Goal: Task Accomplishment & Management: Manage account settings

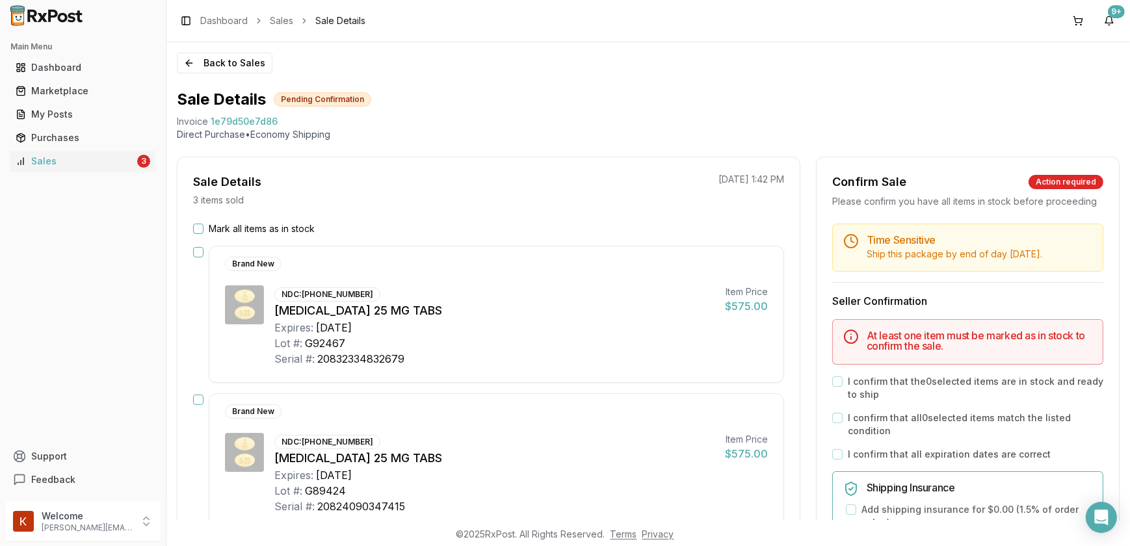
click at [199, 228] on button "Mark all items as in stock" at bounding box center [198, 229] width 10 height 10
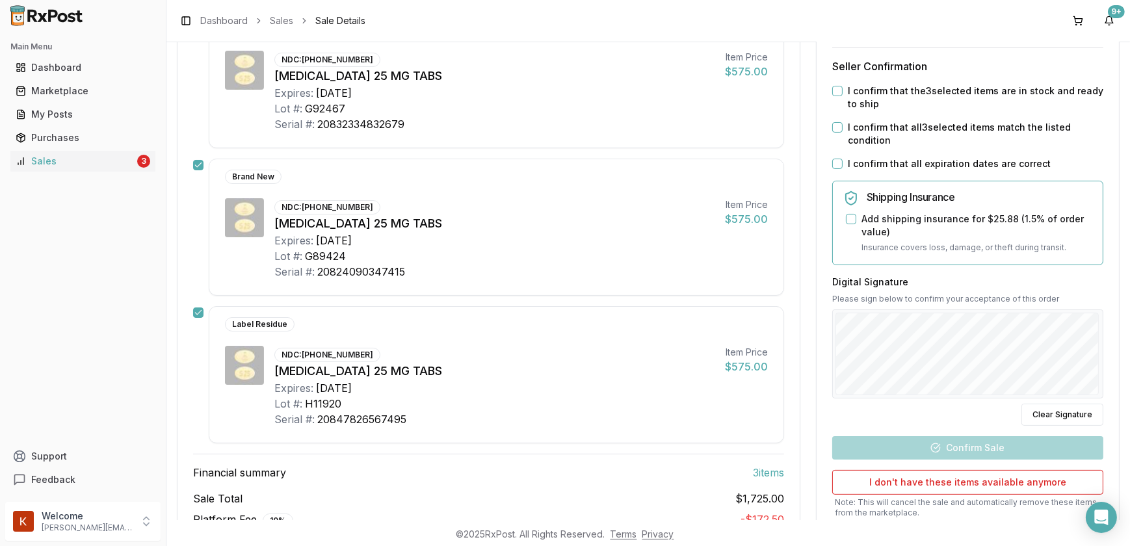
scroll to position [236, 0]
drag, startPoint x: 832, startPoint y: 98, endPoint x: 840, endPoint y: 129, distance: 32.2
click at [832, 95] on button "I confirm that the 3 selected items are in stock and ready to ship" at bounding box center [837, 90] width 10 height 10
click at [834, 131] on button "I confirm that all 3 selected items match the listed condition" at bounding box center [837, 126] width 10 height 10
click at [839, 168] on button "I confirm that all expiration dates are correct" at bounding box center [837, 162] width 10 height 10
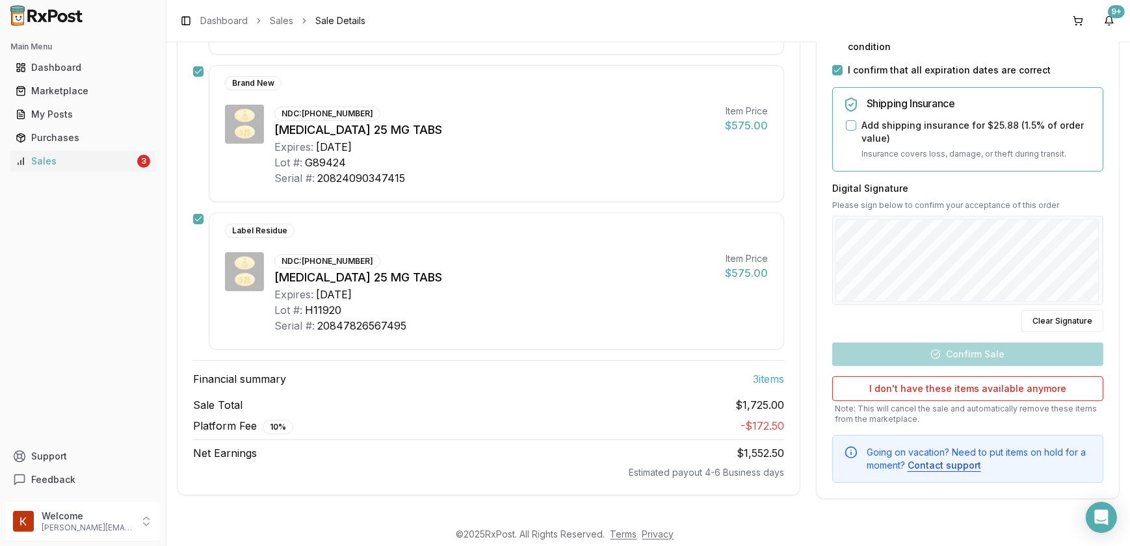
scroll to position [340, 0]
click at [846, 128] on button "Add shipping insurance for $25.88 ( 1.5 % of order value)" at bounding box center [851, 125] width 10 height 10
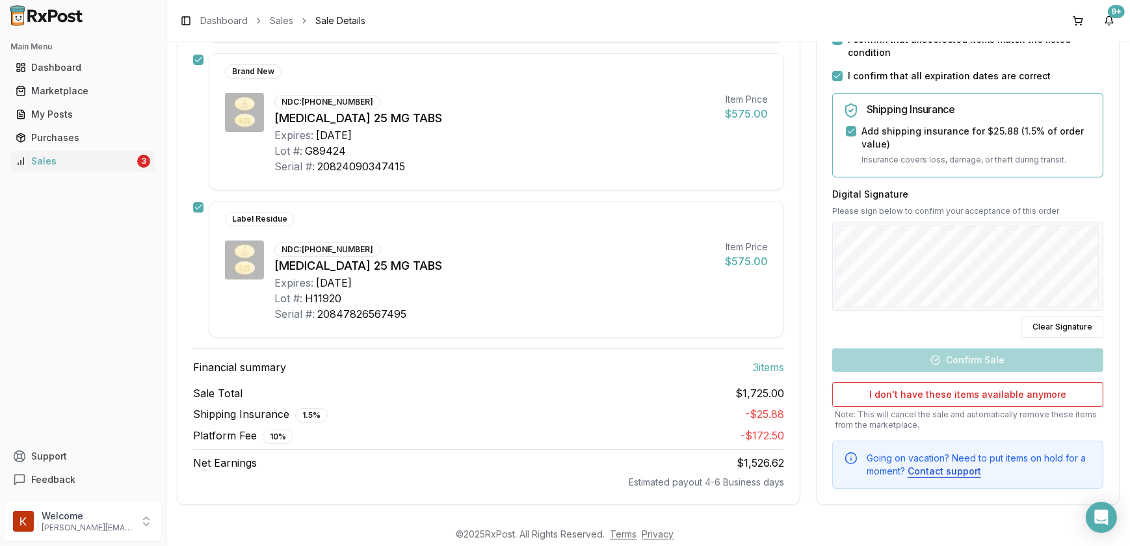
click at [855, 305] on div at bounding box center [967, 266] width 271 height 90
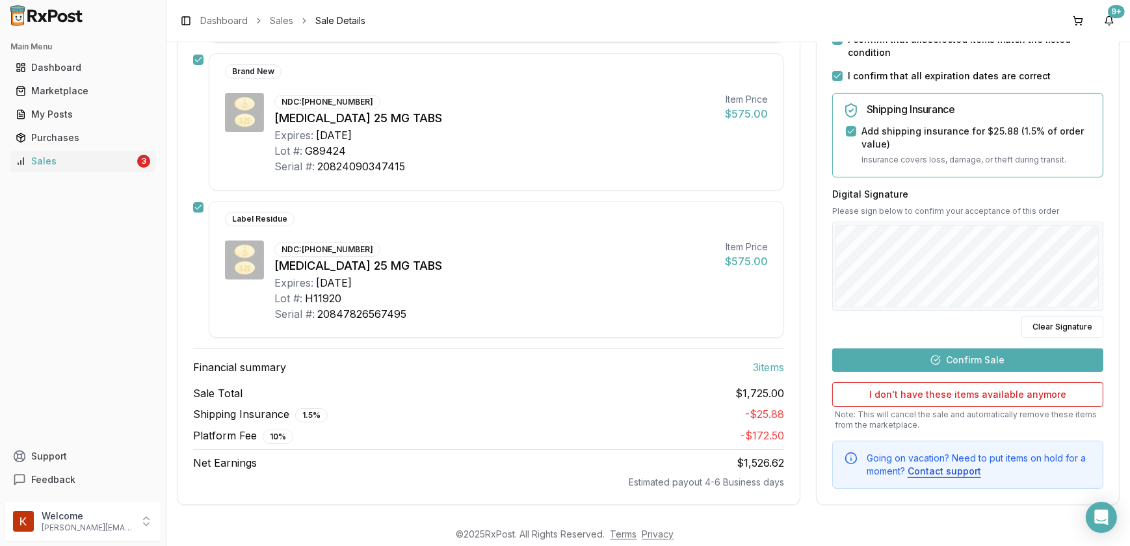
click at [965, 364] on button "Confirm Sale" at bounding box center [967, 359] width 271 height 23
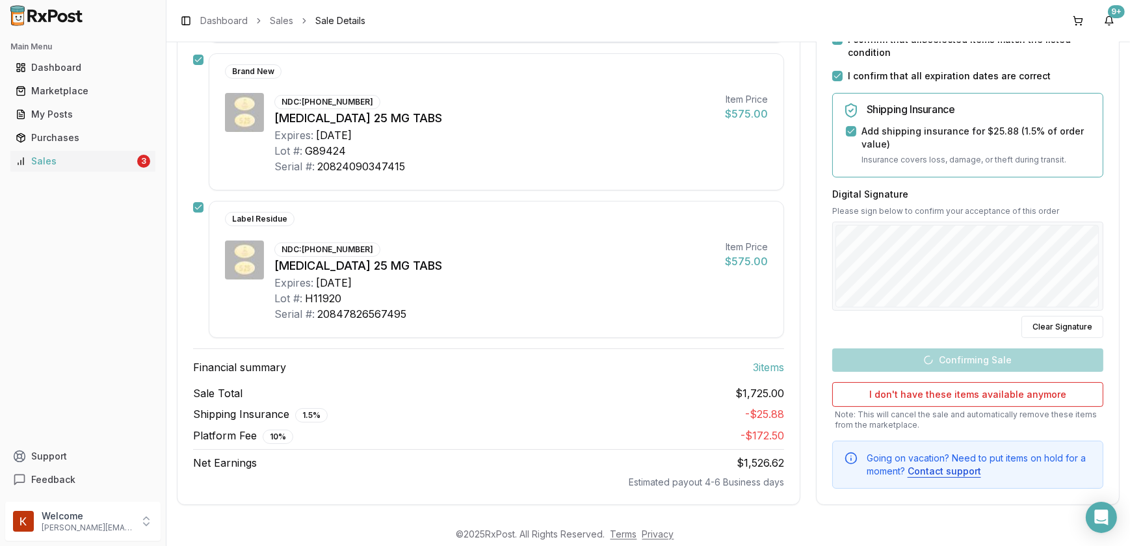
scroll to position [319, 0]
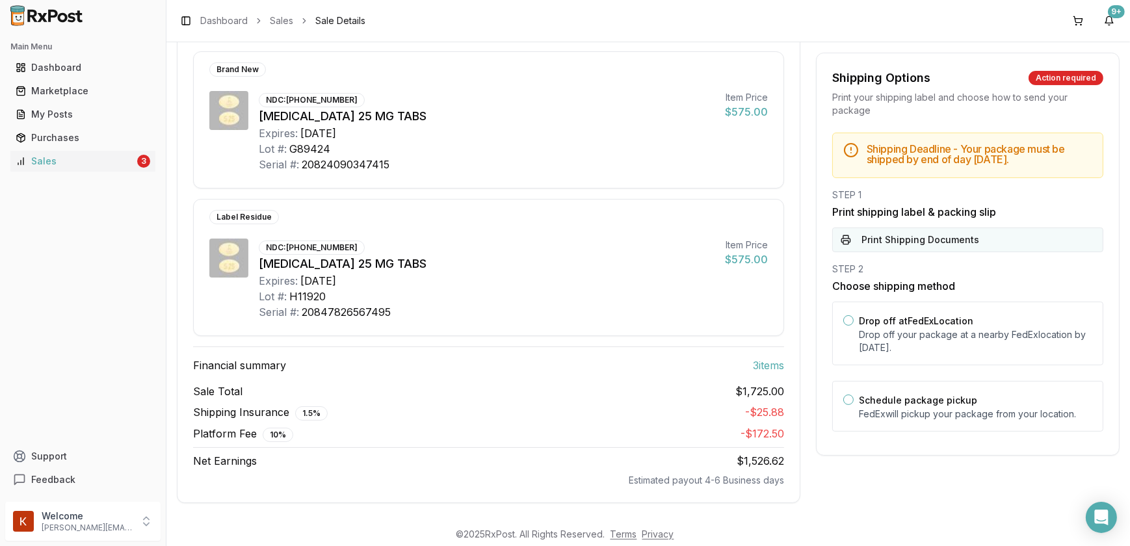
click at [883, 251] on button "Print Shipping Documents" at bounding box center [967, 240] width 271 height 25
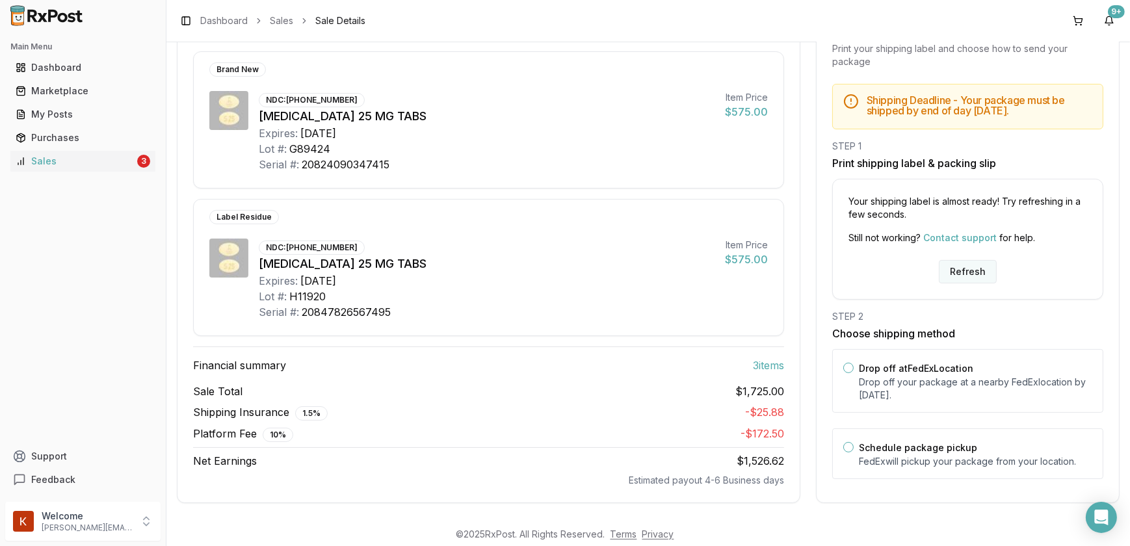
click at [965, 268] on button "Refresh" at bounding box center [968, 271] width 58 height 23
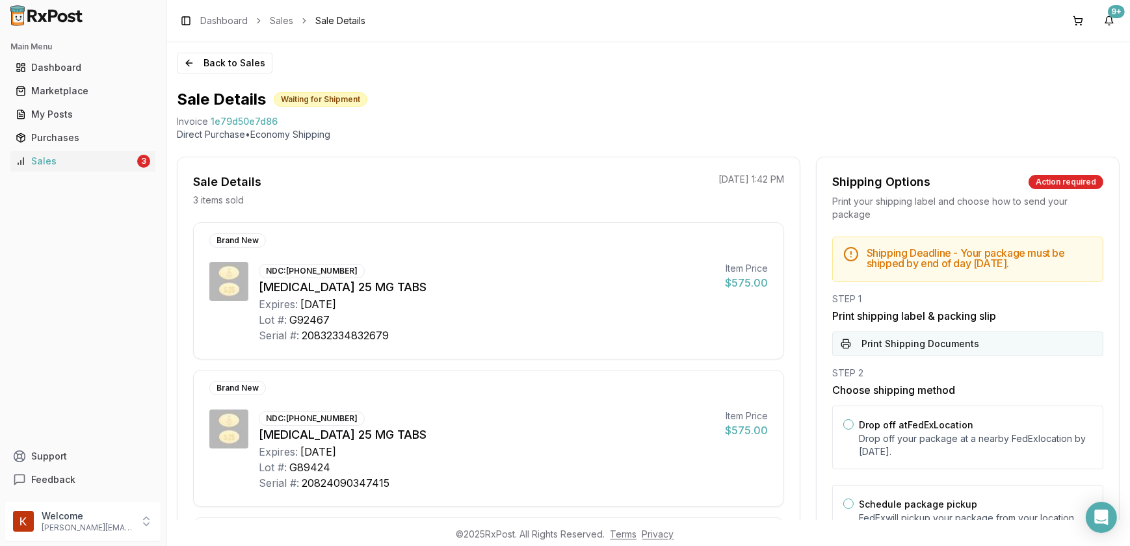
click at [917, 348] on button "Print Shipping Documents" at bounding box center [967, 344] width 271 height 25
